Goal: Transaction & Acquisition: Obtain resource

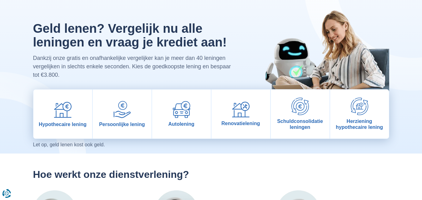
scroll to position [31, 0]
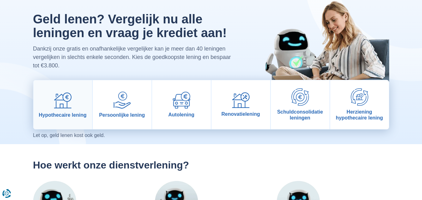
click at [50, 114] on span "Hypothecaire lening" at bounding box center [63, 115] width 48 height 6
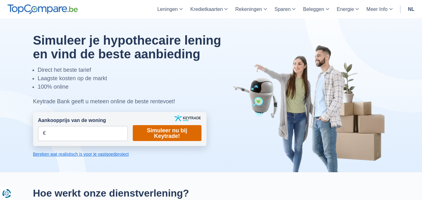
click at [172, 135] on link "Simuleer nu bij Keytrade!" at bounding box center [167, 133] width 69 height 16
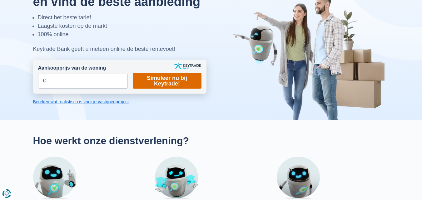
scroll to position [63, 0]
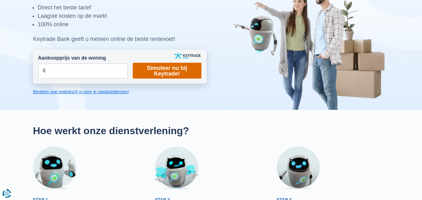
click at [169, 72] on link "Simuleer nu bij Keytrade!" at bounding box center [167, 71] width 69 height 16
